Goal: Find specific page/section: Find specific page/section

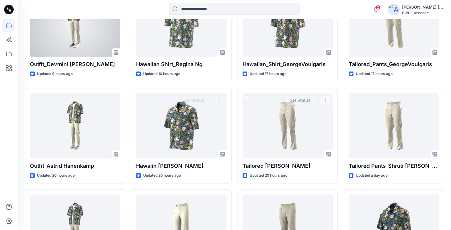
scroll to position [311, 0]
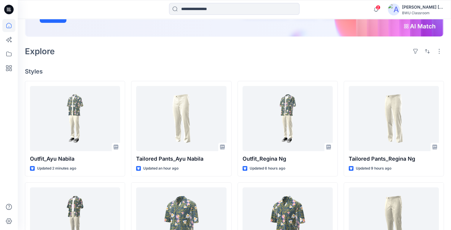
scroll to position [119, 0]
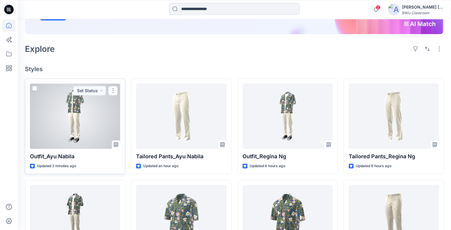
click at [90, 102] on div at bounding box center [75, 116] width 90 height 65
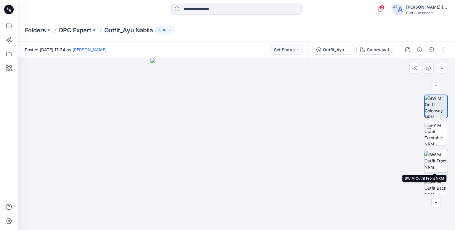
click at [435, 162] on img at bounding box center [436, 161] width 23 height 19
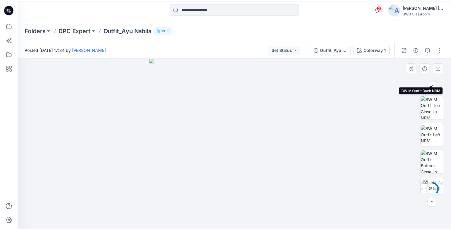
scroll to position [115, 0]
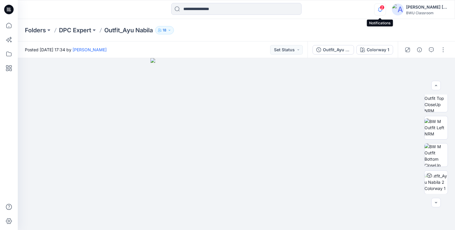
click at [378, 7] on icon "button" at bounding box center [380, 10] width 11 height 12
click at [6, 10] on icon at bounding box center [8, 9] width 9 height 9
